Goal: Task Accomplishment & Management: Use online tool/utility

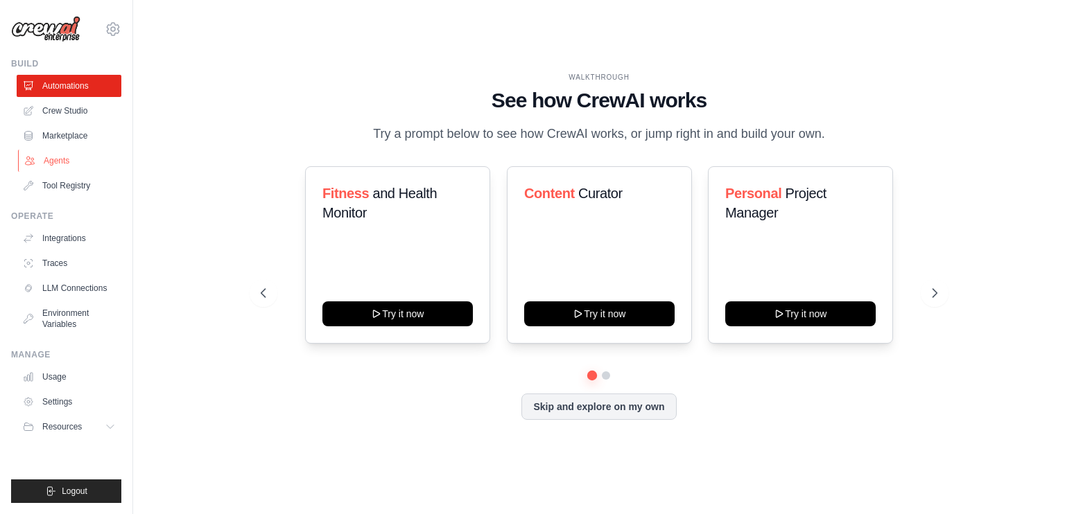
click at [61, 157] on link "Agents" at bounding box center [70, 161] width 105 height 22
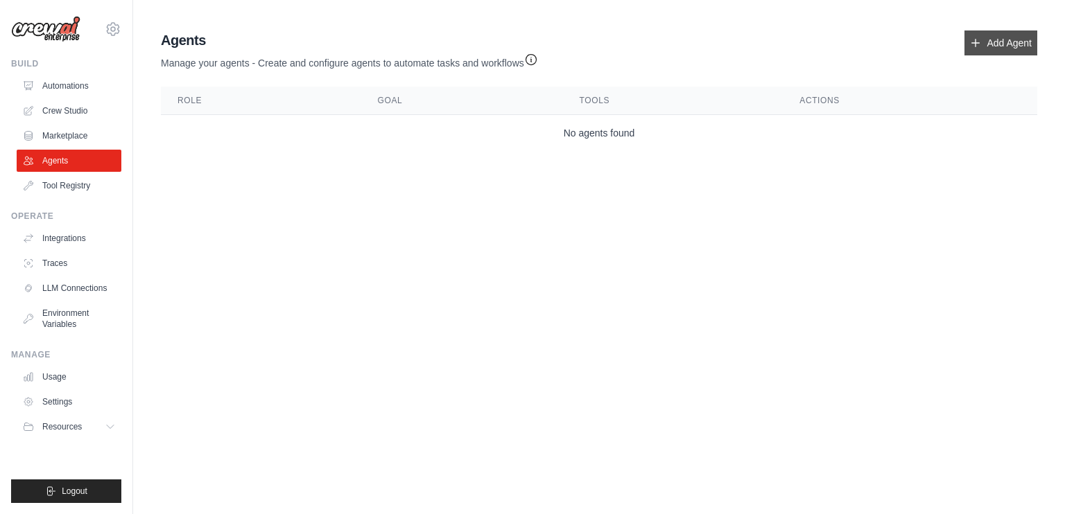
click at [979, 35] on link "Add Agent" at bounding box center [1000, 42] width 73 height 25
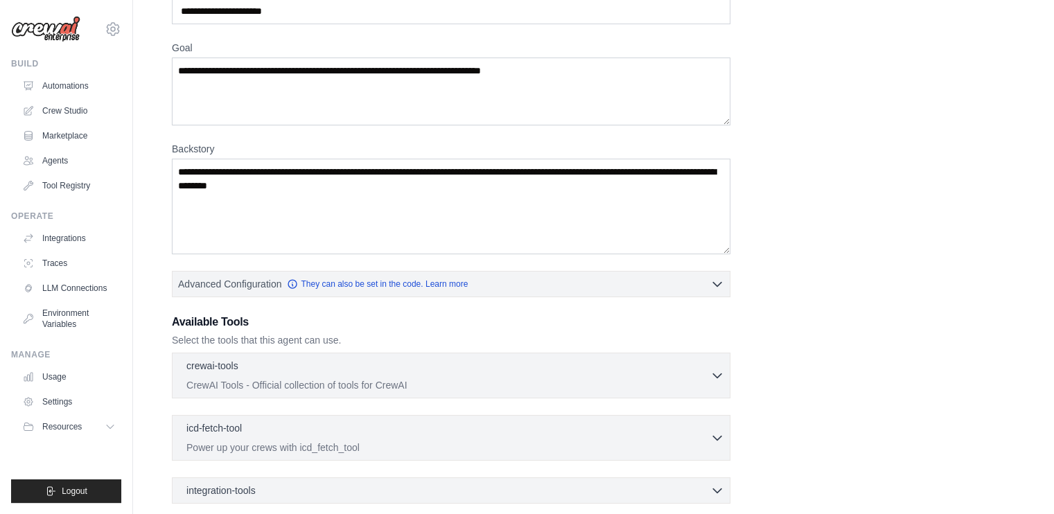
scroll to position [227, 0]
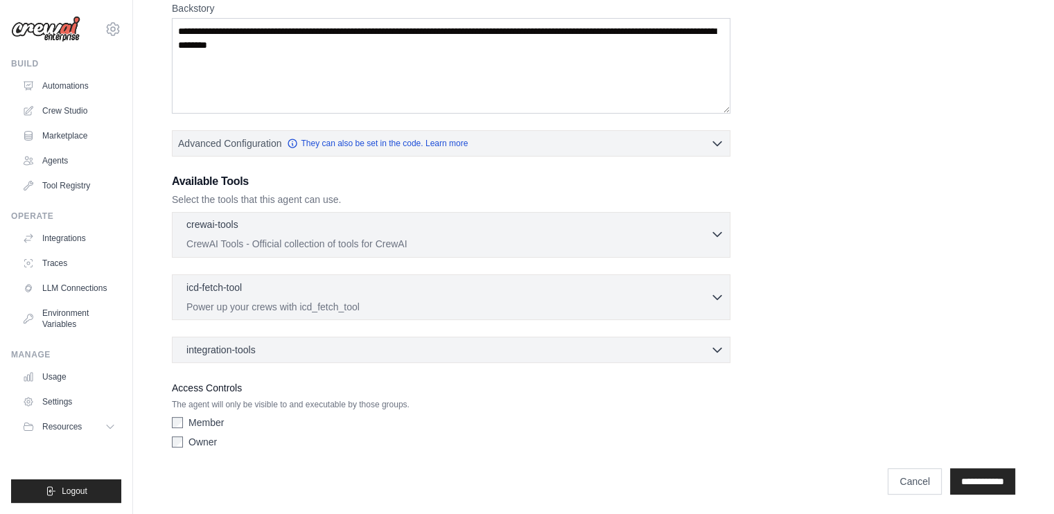
click at [426, 233] on div "crewai-tools 0 selected CrewAI Tools - Official collection of tools for CrewAI" at bounding box center [448, 234] width 524 height 33
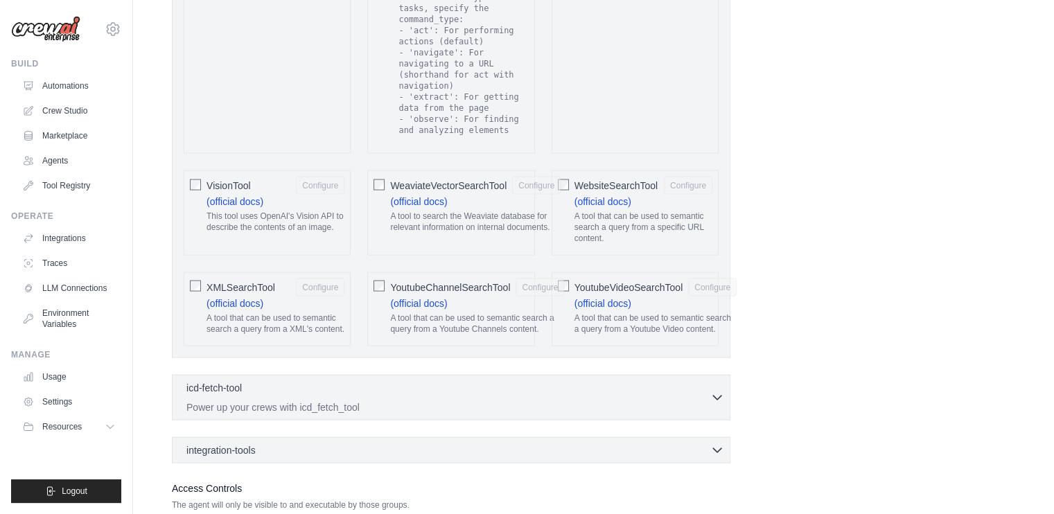
scroll to position [2757, 0]
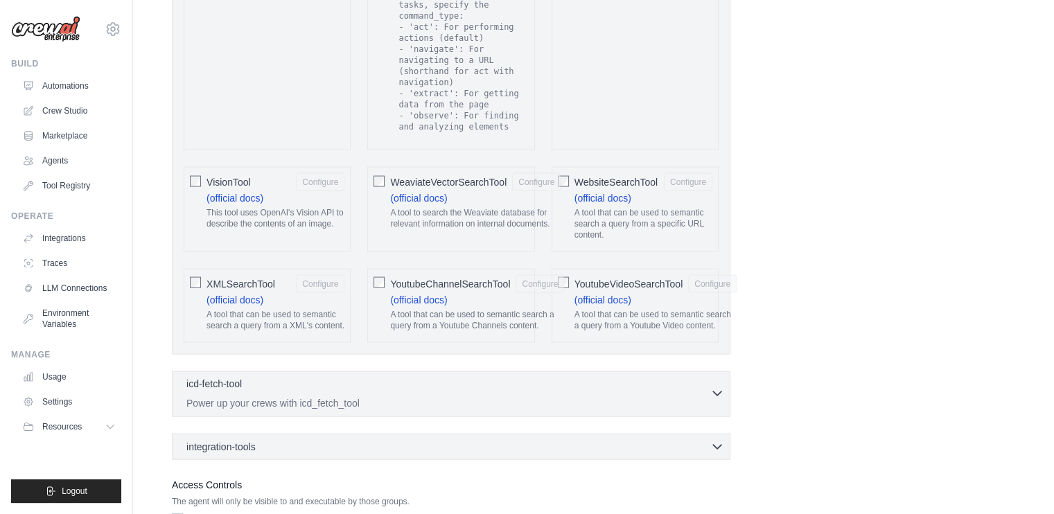
click at [402, 377] on div "icd-fetch-tool 0 selected" at bounding box center [448, 385] width 524 height 17
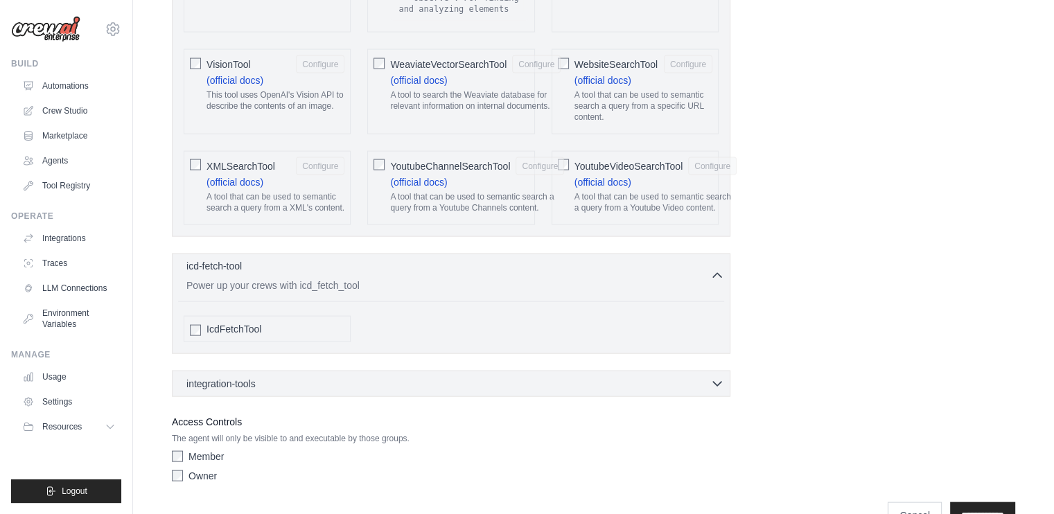
scroll to position [2874, 0]
click at [402, 378] on div "integration-tools 0 selected" at bounding box center [455, 385] width 538 height 14
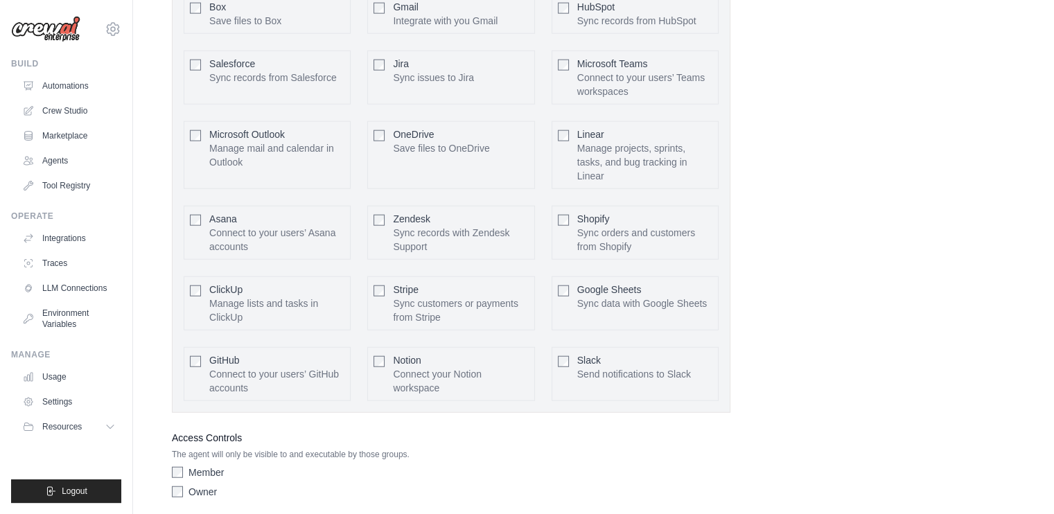
scroll to position [3341, 0]
